Goal: Check status: Check status

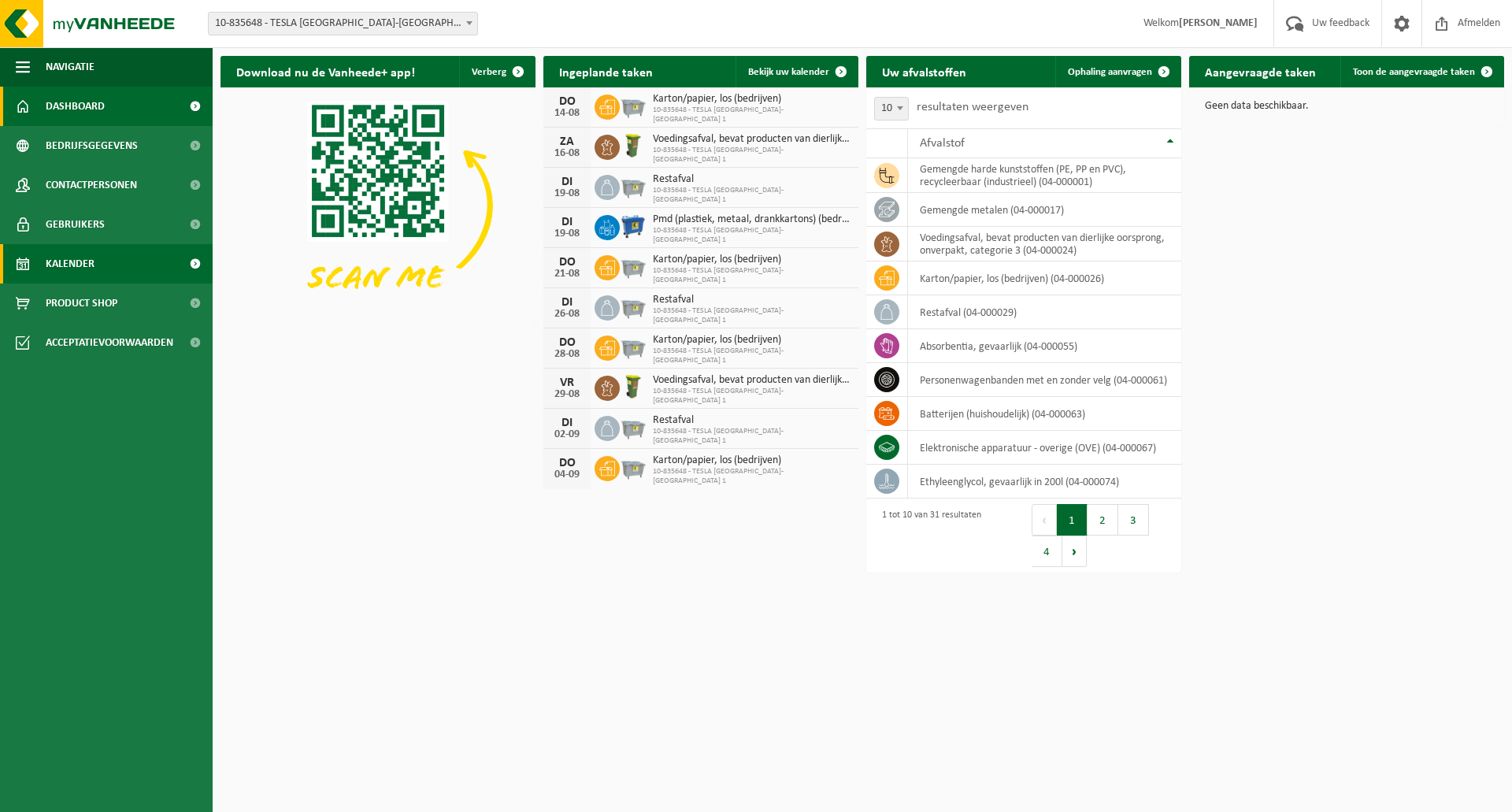
click at [66, 255] on span "Kalender" at bounding box center [70, 263] width 49 height 39
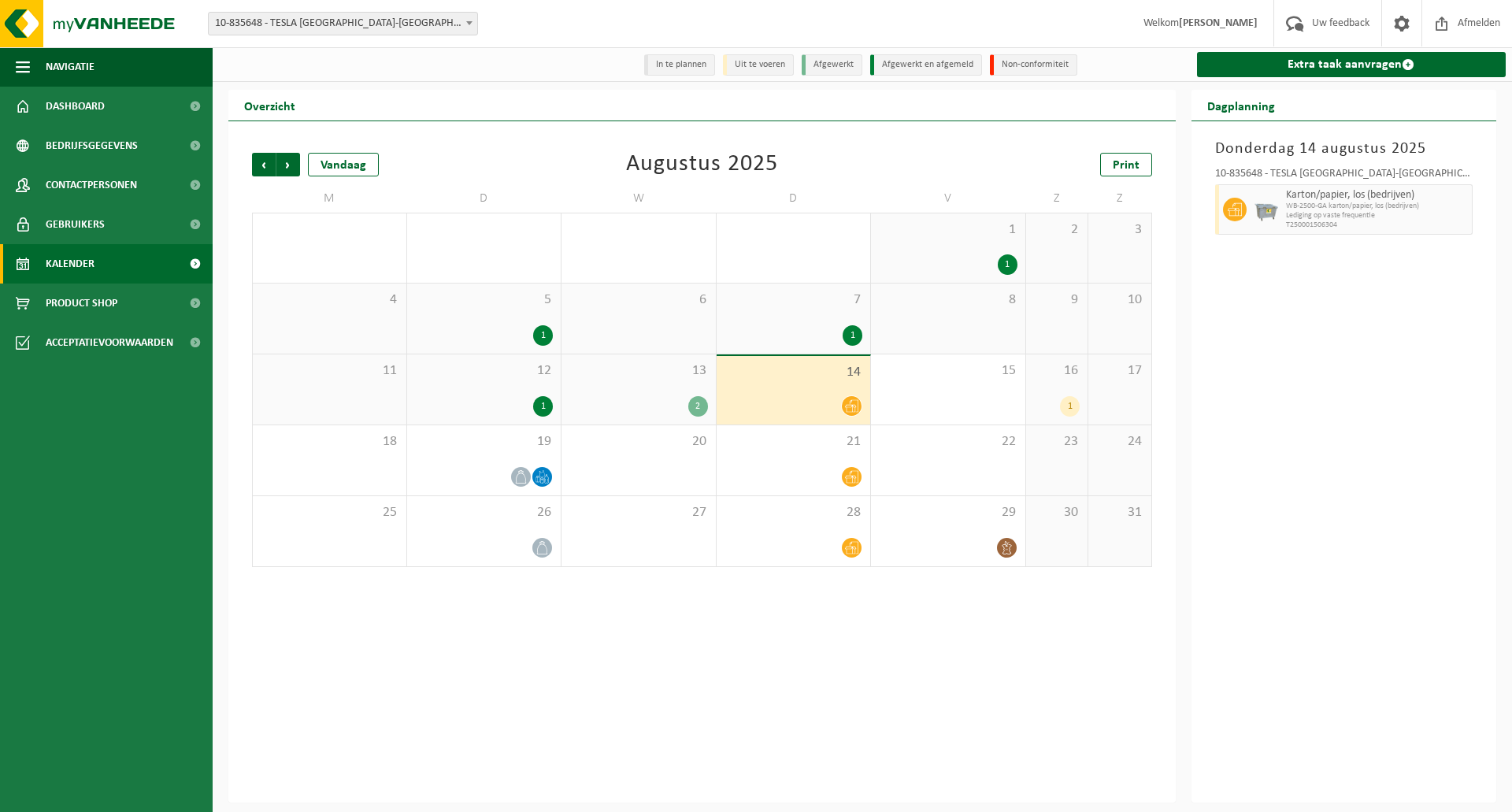
click at [1074, 386] on div "16 1" at bounding box center [1057, 390] width 62 height 70
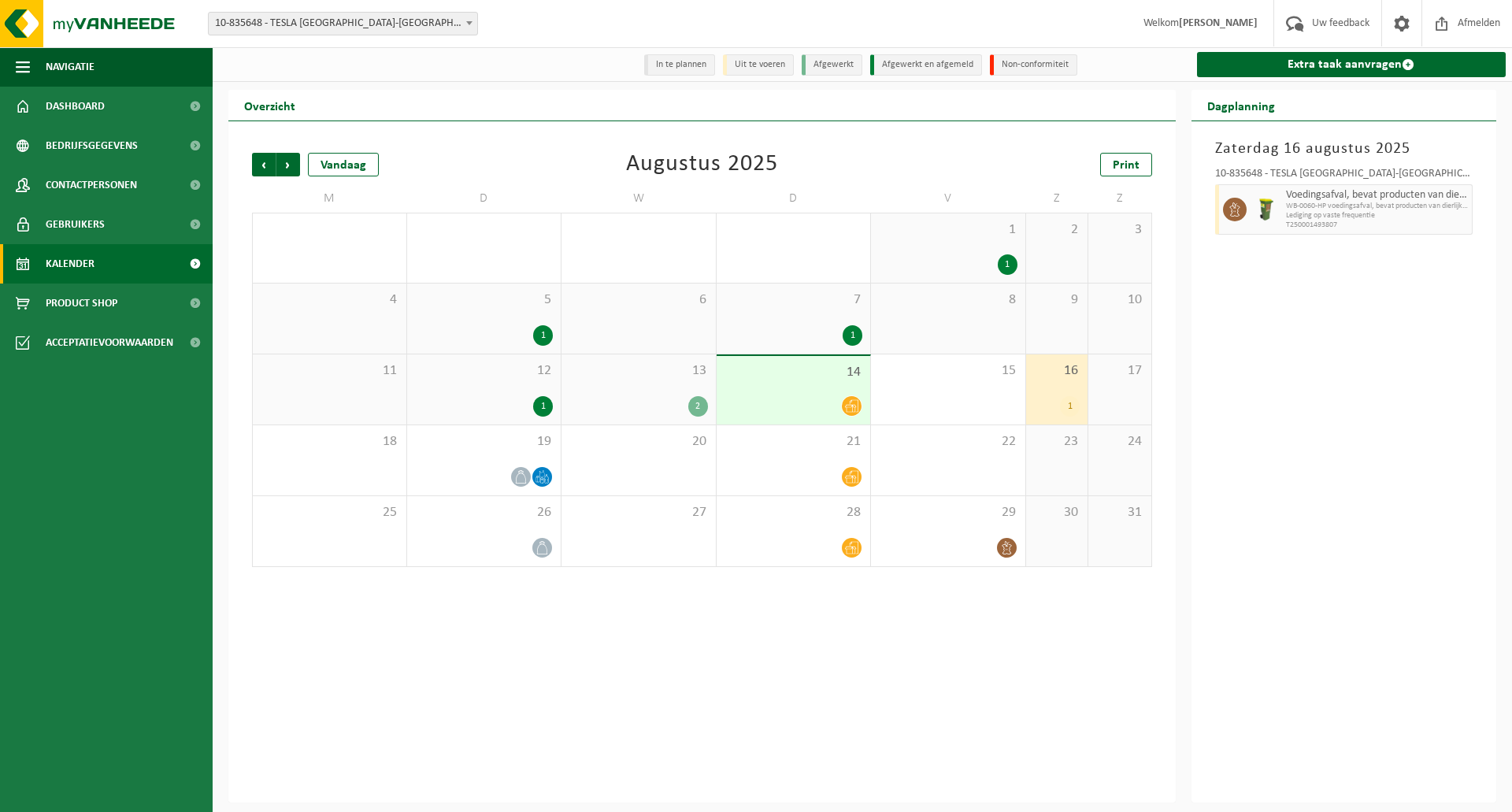
click at [500, 382] on div "12 1" at bounding box center [484, 390] width 155 height 70
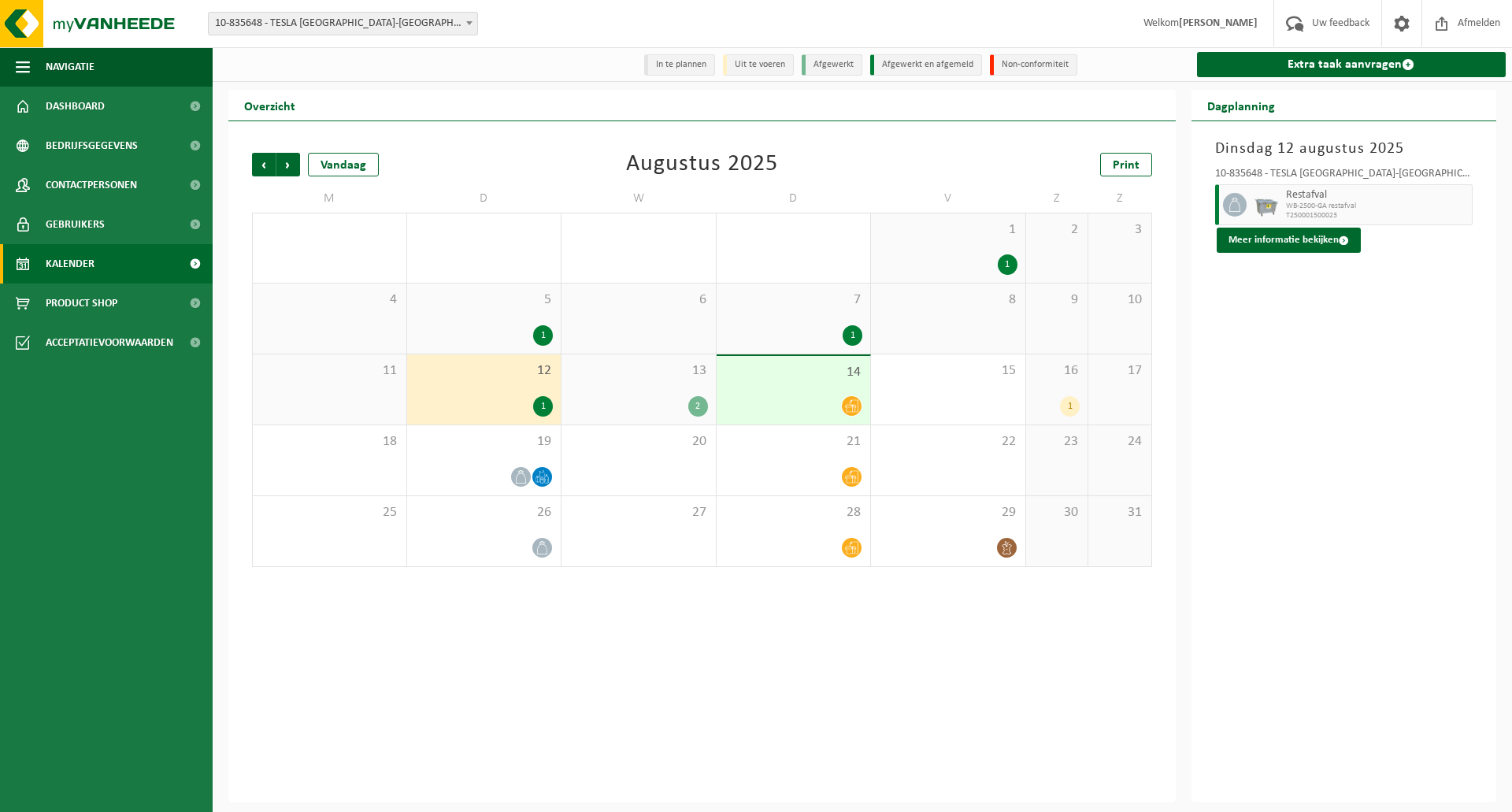
click at [637, 384] on div "13 2" at bounding box center [638, 390] width 155 height 70
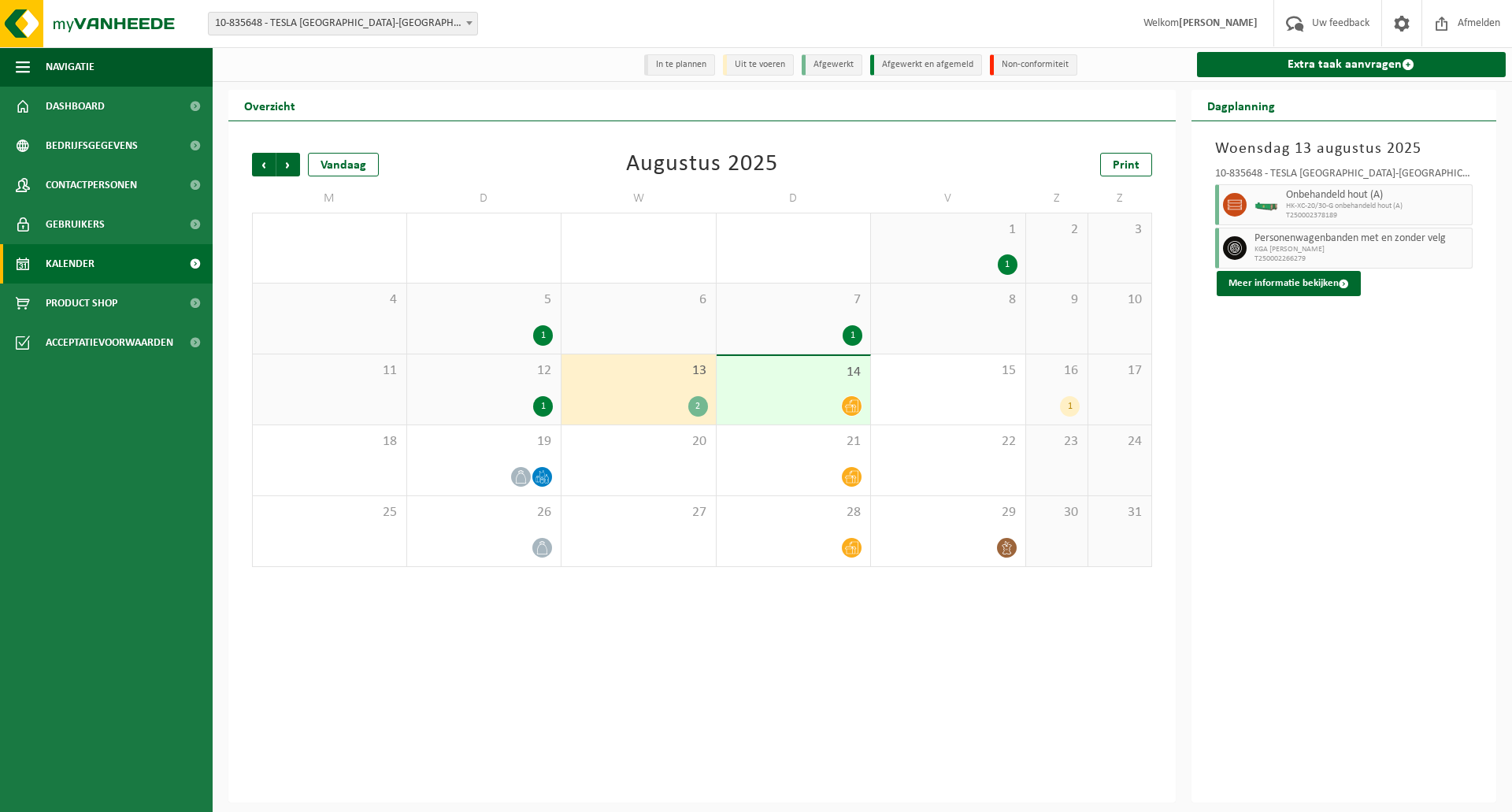
click at [805, 380] on span "14" at bounding box center [793, 372] width 139 height 17
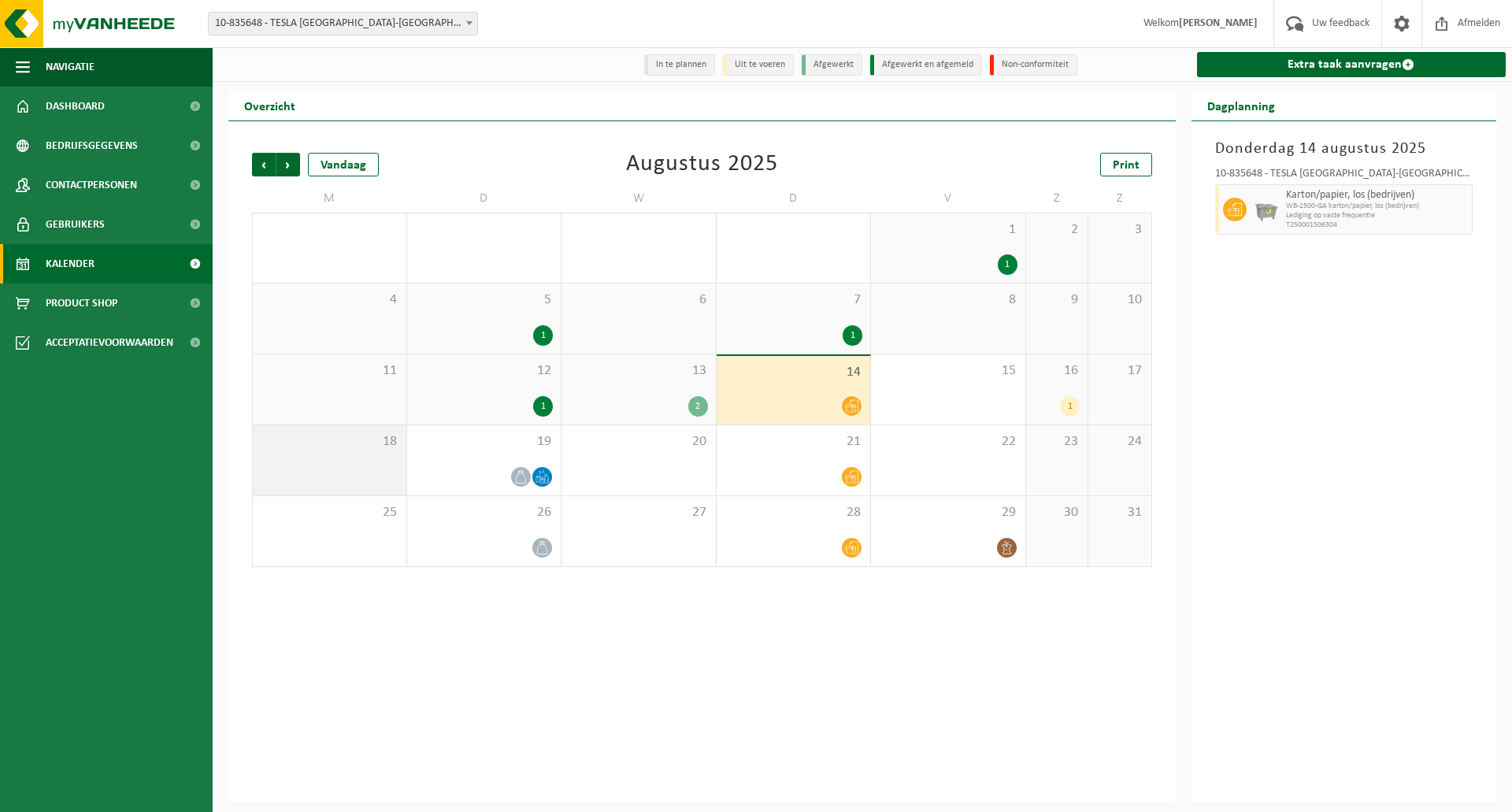
click at [346, 459] on div "18" at bounding box center [330, 460] width 154 height 70
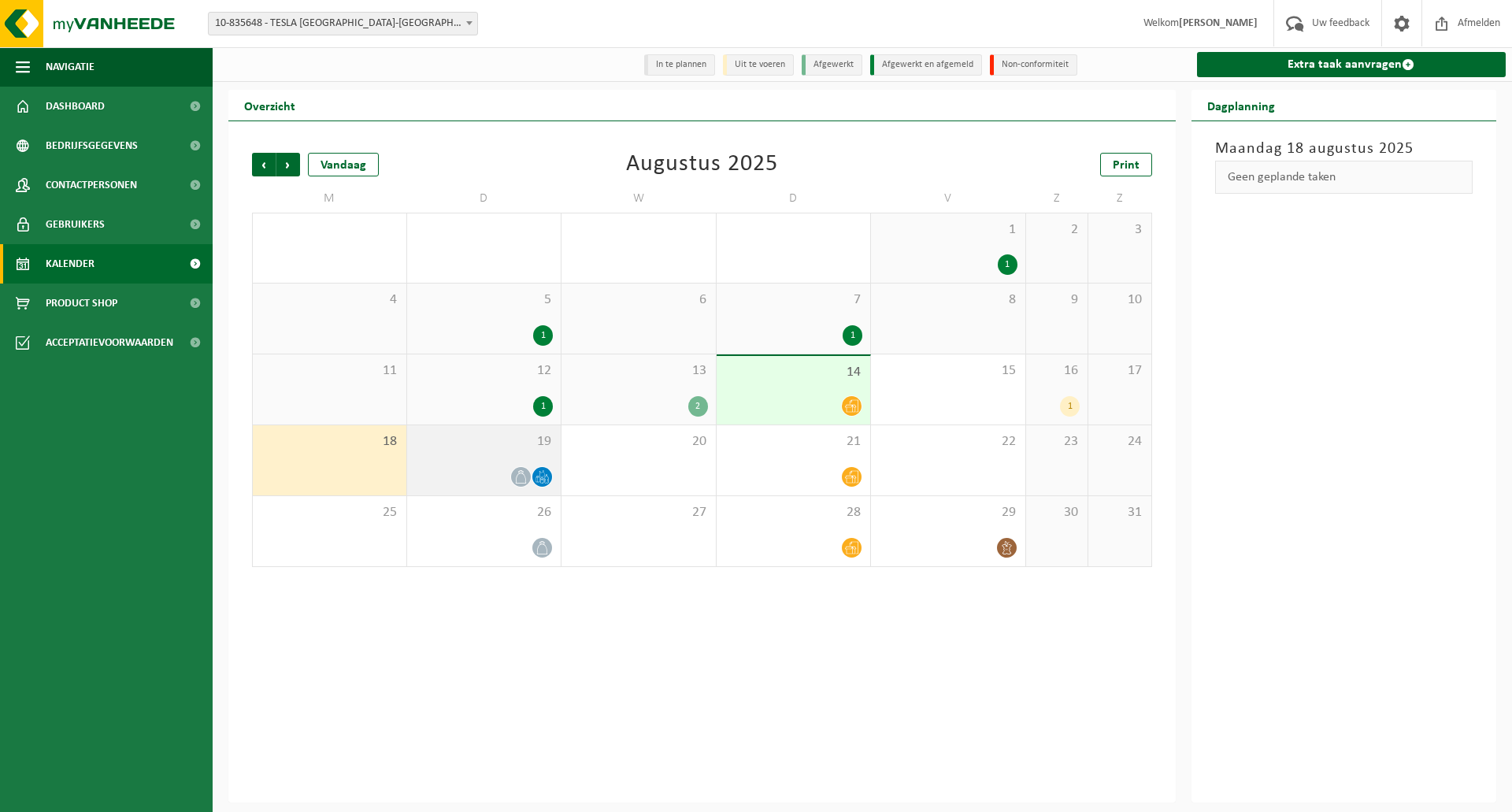
click at [462, 447] on span "19" at bounding box center [484, 441] width 139 height 17
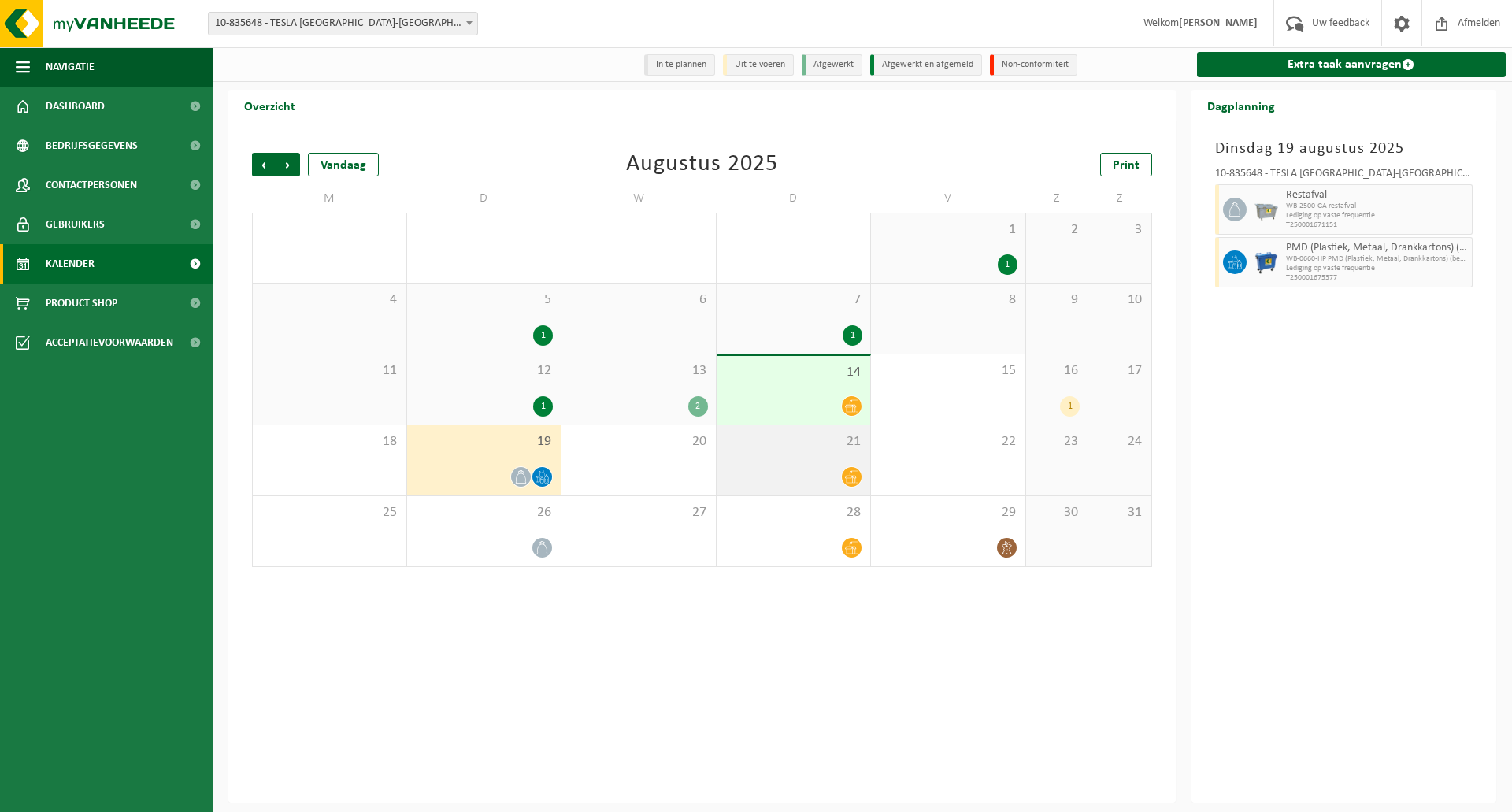
click at [777, 458] on div "21" at bounding box center [794, 460] width 155 height 70
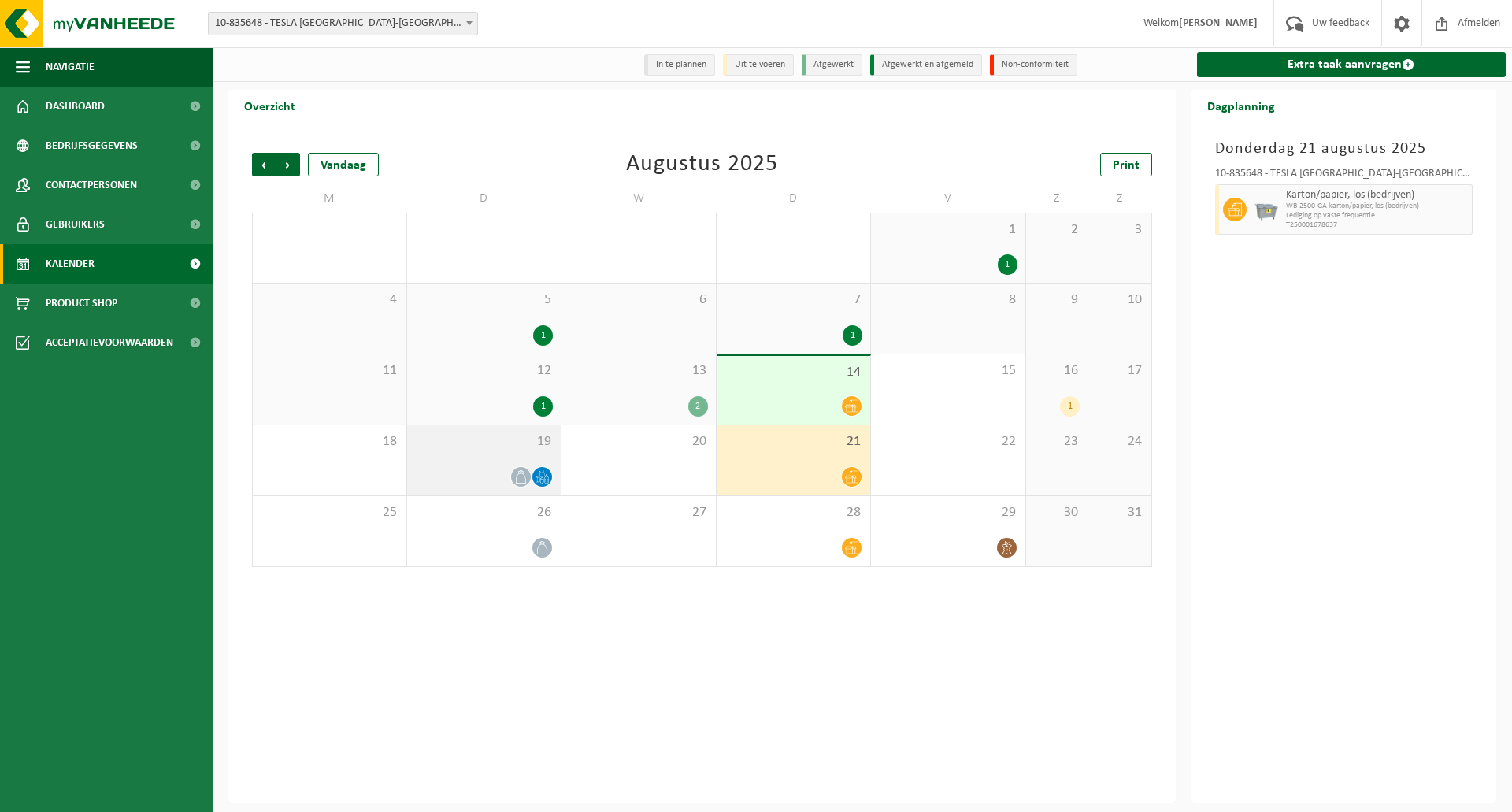
click at [452, 443] on span "19" at bounding box center [484, 441] width 139 height 17
